Goal: Information Seeking & Learning: Learn about a topic

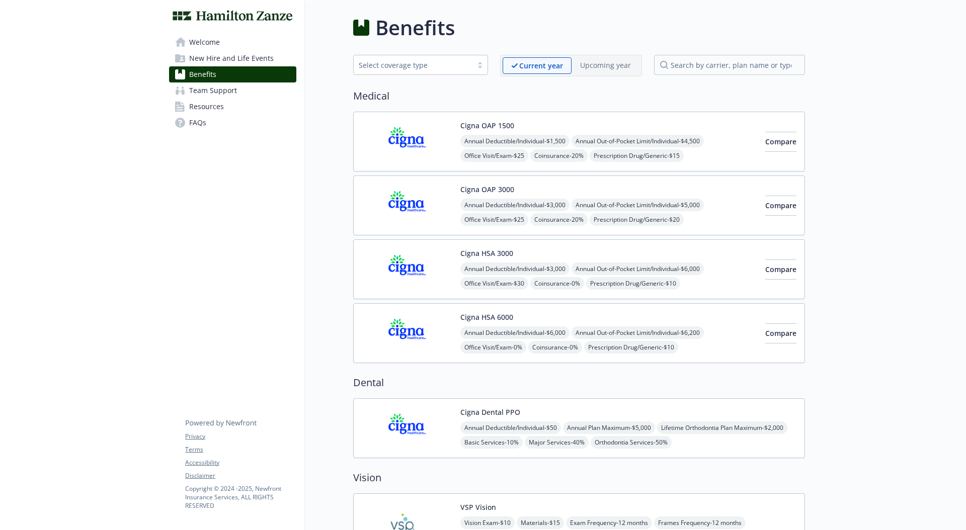
click at [541, 27] on div "Benefits" at bounding box center [579, 28] width 452 height 30
